Goal: Find specific page/section: Locate a particular part of the current website

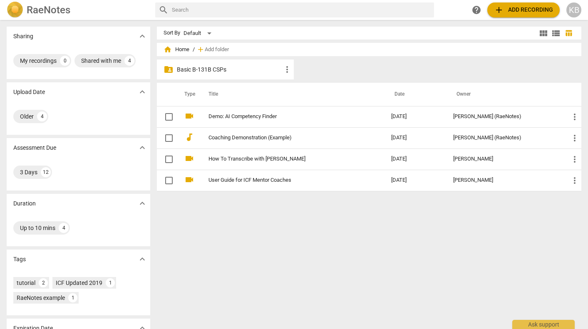
click at [193, 69] on p "Basic B-131B CSPs" at bounding box center [229, 69] width 105 height 9
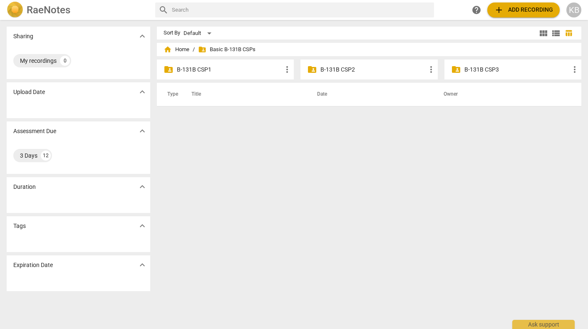
click at [215, 72] on p "B-131B CSP1" at bounding box center [229, 69] width 105 height 9
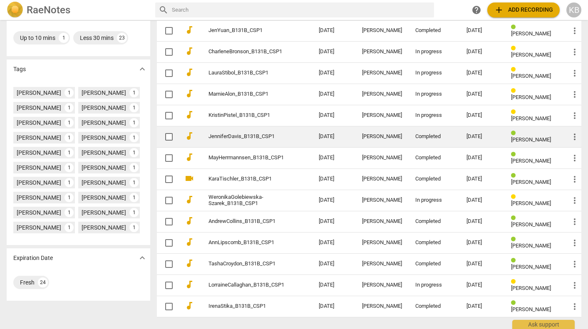
scroll to position [191, 0]
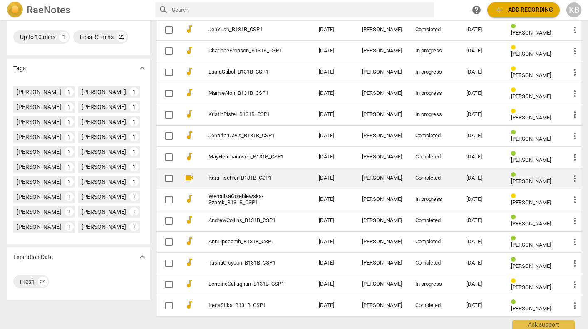
click at [382, 176] on div "[PERSON_NAME]" at bounding box center [382, 178] width 40 height 6
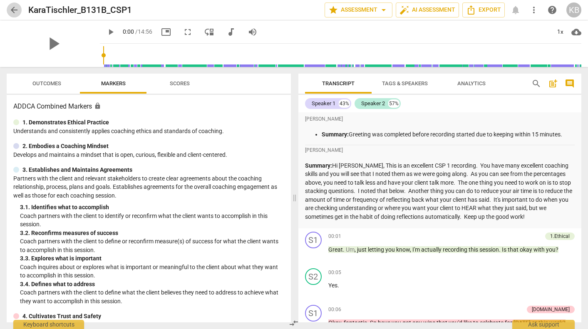
click at [15, 8] on span "arrow_back" at bounding box center [14, 10] width 10 height 10
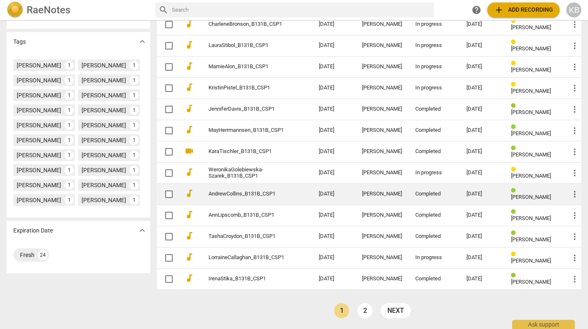
scroll to position [218, 0]
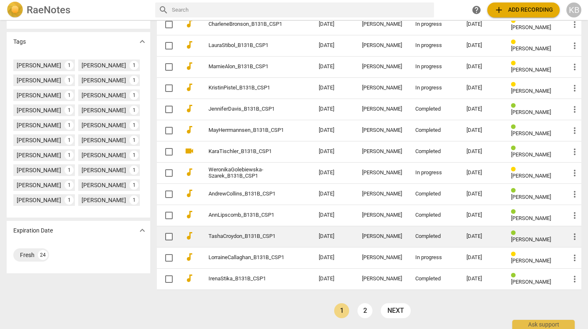
click at [391, 238] on div "[PERSON_NAME]" at bounding box center [382, 236] width 40 height 6
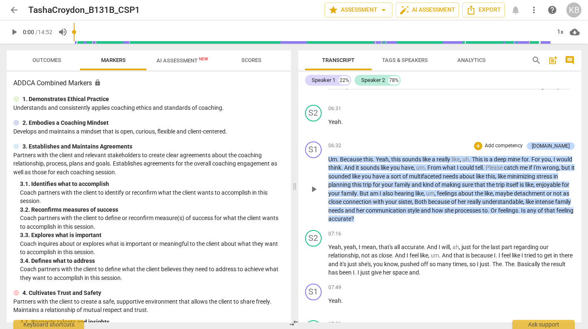
scroll to position [1024, 0]
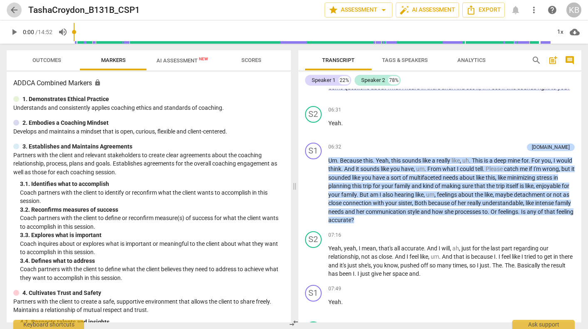
click at [15, 8] on span "arrow_back" at bounding box center [14, 10] width 10 height 10
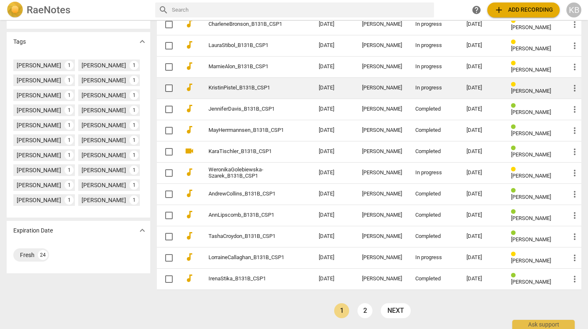
scroll to position [218, 0]
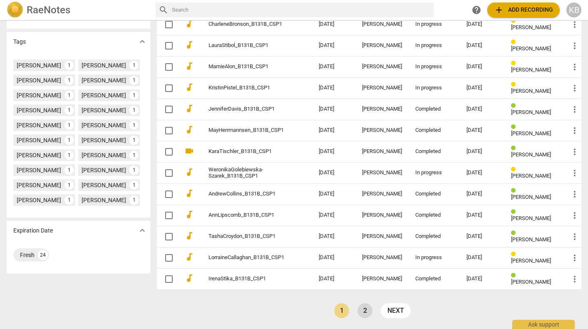
click at [363, 309] on link "2" at bounding box center [364, 310] width 15 height 15
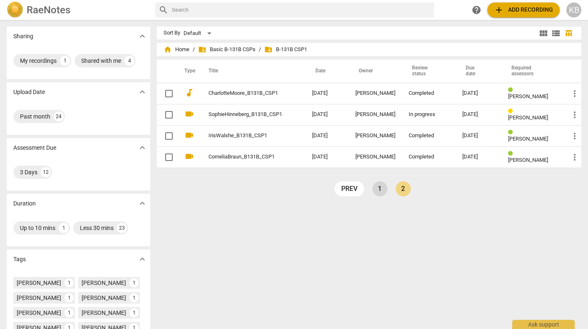
click at [376, 186] on link "1" at bounding box center [379, 188] width 15 height 15
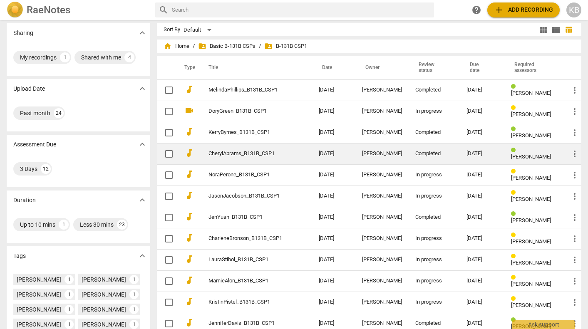
scroll to position [4, 0]
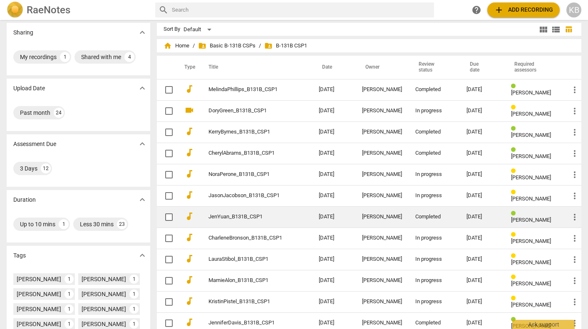
click at [376, 216] on div "[PERSON_NAME]" at bounding box center [382, 217] width 40 height 6
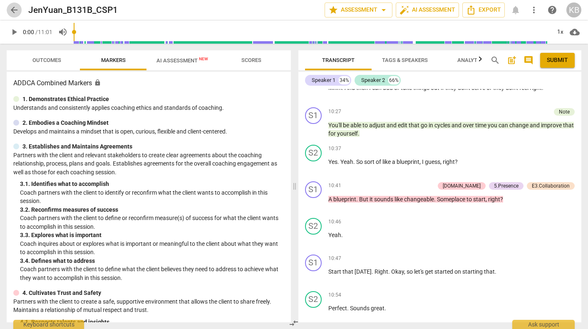
click at [20, 7] on span "arrow_back" at bounding box center [14, 10] width 15 height 10
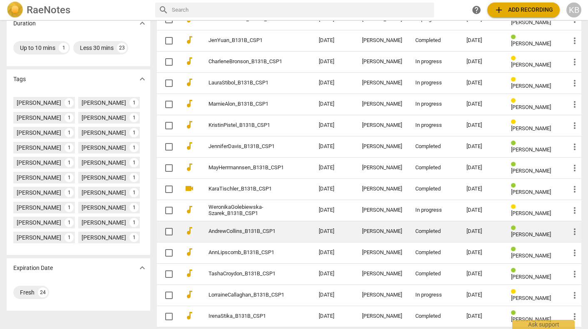
scroll to position [180, 0]
